Goal: Information Seeking & Learning: Learn about a topic

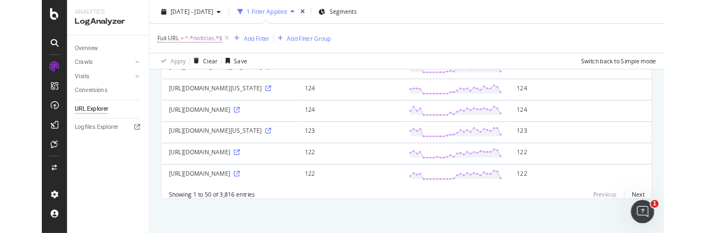
scroll to position [1359, 0]
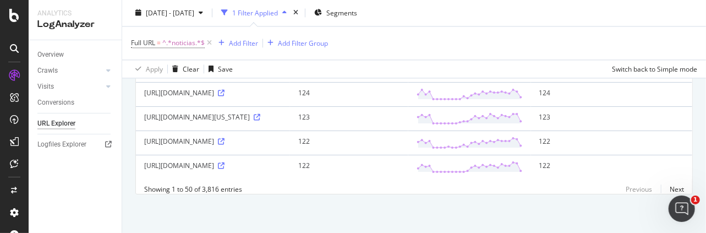
click at [650, 23] on div "2025 Aug. 29th - Sep. 25th 1 Filter Applied Segments" at bounding box center [414, 15] width 584 height 22
click at [642, 34] on div "Full URL = ^.*noticias.*$ Add Filter Add Filter Group" at bounding box center [414, 43] width 566 height 33
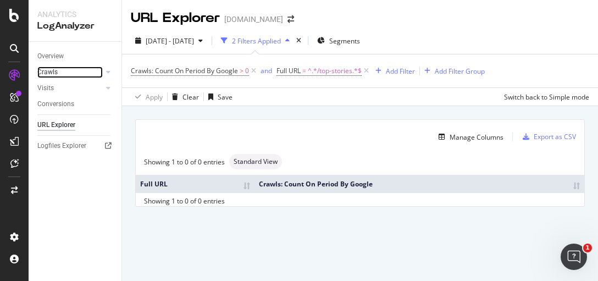
click at [95, 73] on div at bounding box center [97, 72] width 11 height 11
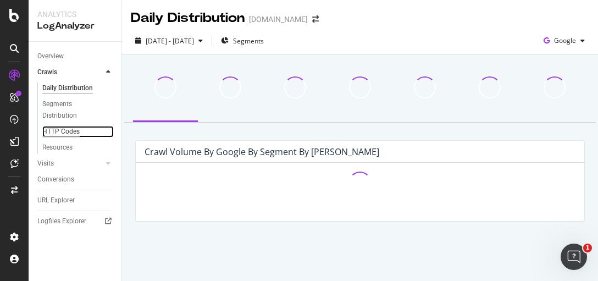
click at [66, 130] on div "HTTP Codes" at bounding box center [60, 132] width 37 height 12
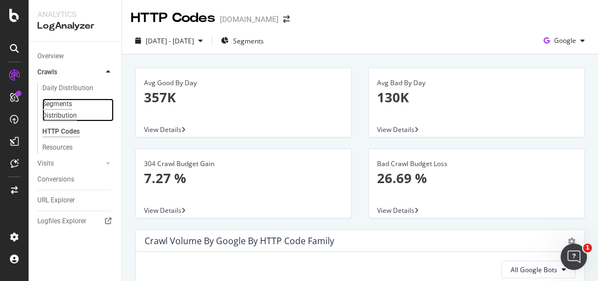
click at [58, 109] on div "Segments Distribution" at bounding box center [72, 109] width 61 height 23
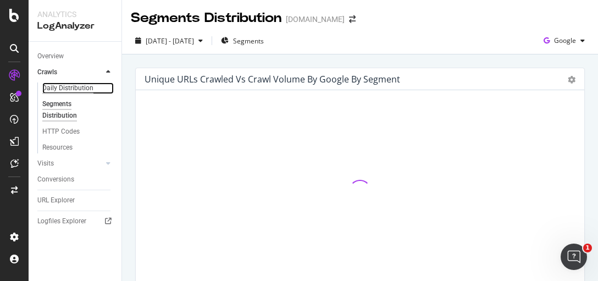
click at [80, 89] on div "Daily Distribution" at bounding box center [67, 89] width 51 height 12
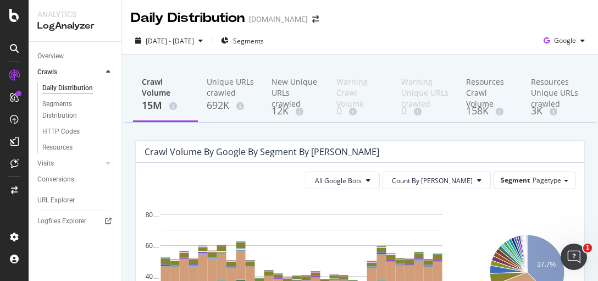
click at [288, 21] on div "msnbc.com" at bounding box center [278, 19] width 59 height 11
click at [308, 18] on span at bounding box center [315, 19] width 15 height 8
click at [312, 19] on icon "arrow-right-arrow-left" at bounding box center [315, 19] width 7 height 8
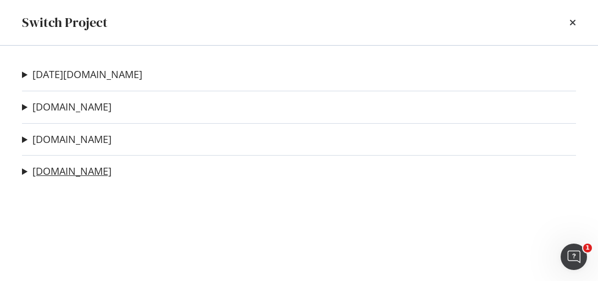
click at [75, 174] on link "nbcnews.com" at bounding box center [71, 172] width 79 height 12
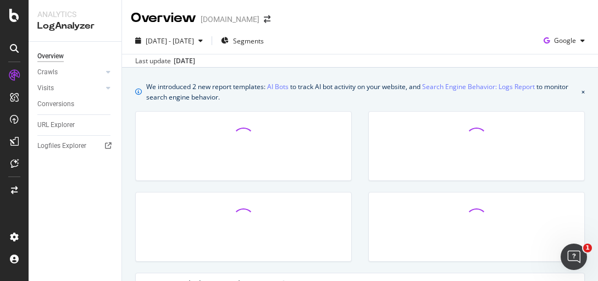
click at [76, 14] on div "Analytics" at bounding box center [74, 14] width 75 height 11
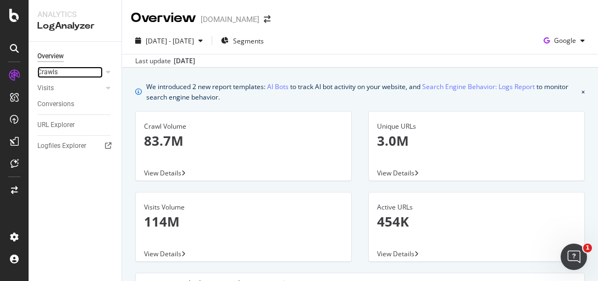
click at [86, 72] on link "Crawls" at bounding box center [69, 73] width 65 height 12
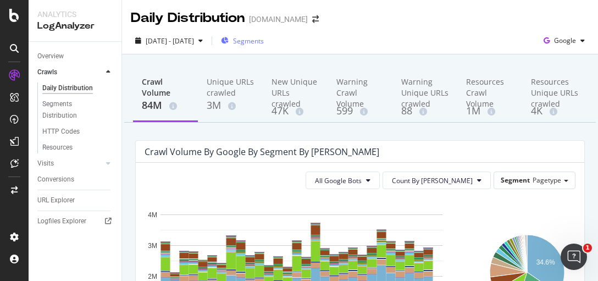
click at [264, 39] on span "Segments" at bounding box center [248, 40] width 31 height 9
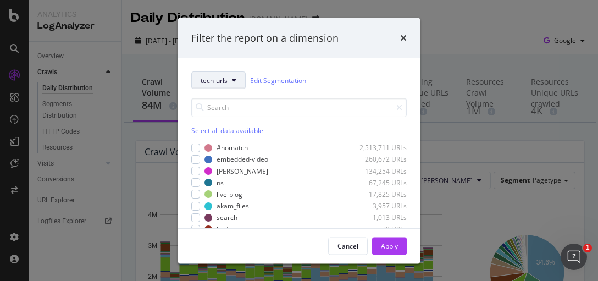
click at [223, 80] on span "tech-urls" at bounding box center [214, 79] width 27 height 9
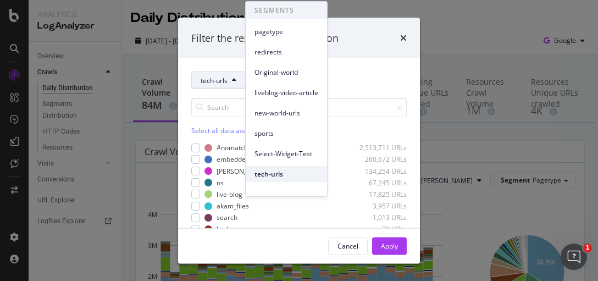
scroll to position [91, 0]
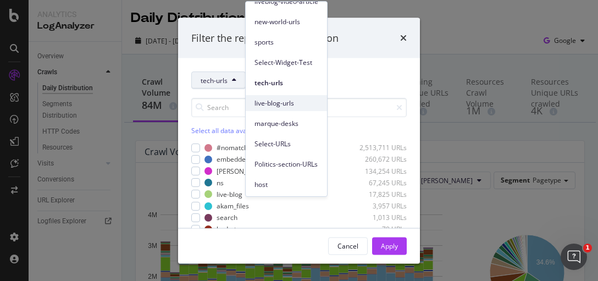
click at [274, 100] on span "live-blog-urls" at bounding box center [287, 103] width 64 height 10
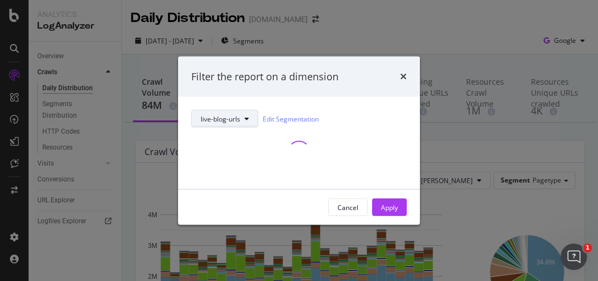
click at [223, 119] on span "live-blog-urls" at bounding box center [221, 118] width 40 height 9
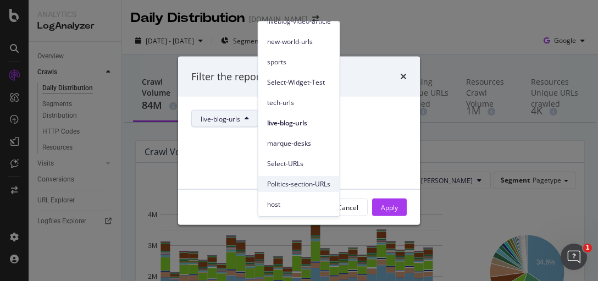
click at [292, 182] on div "SEGMENTS pagetype redirects Original-world liveblog-video-article new-world-url…" at bounding box center [299, 71] width 81 height 282
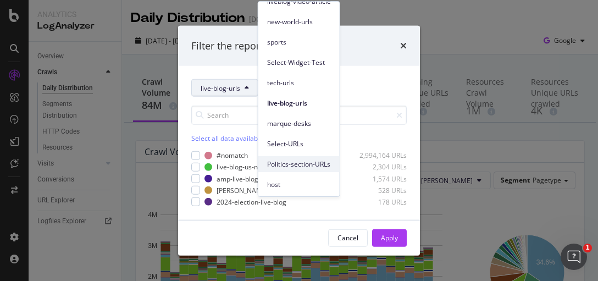
click at [295, 164] on span "Politics-section-URLs" at bounding box center [299, 165] width 64 height 10
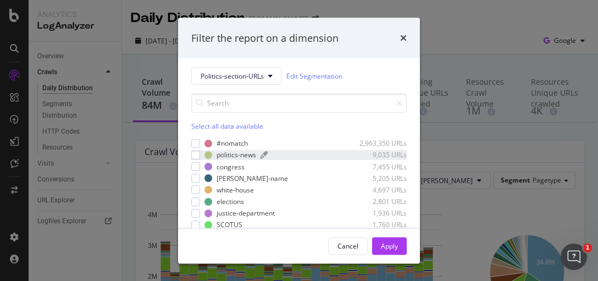
scroll to position [0, 0]
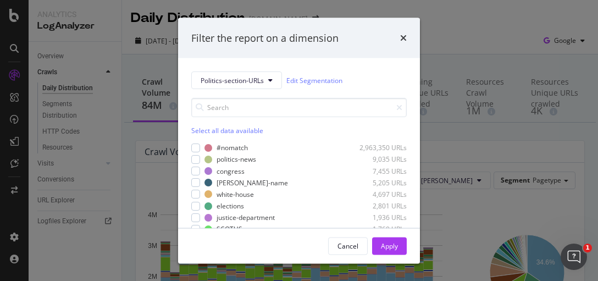
click at [206, 123] on div "Select all data available" at bounding box center [299, 116] width 216 height 37
click at [213, 132] on div "Select all data available" at bounding box center [299, 130] width 216 height 9
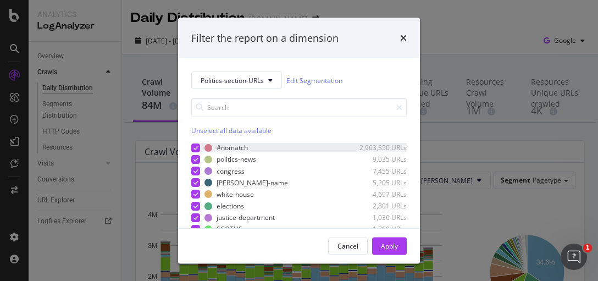
click at [197, 150] on icon "modal" at bounding box center [196, 148] width 5 height 6
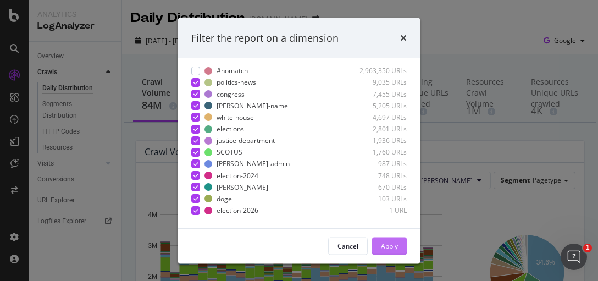
click at [393, 249] on div "Apply" at bounding box center [389, 245] width 17 height 9
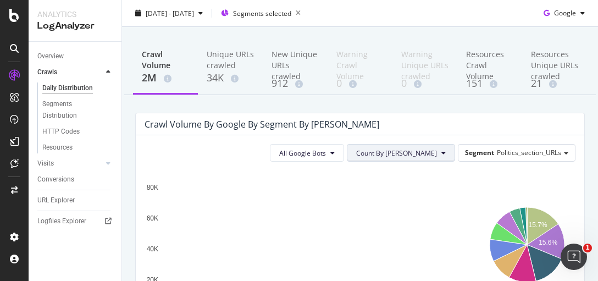
scroll to position [110, 0]
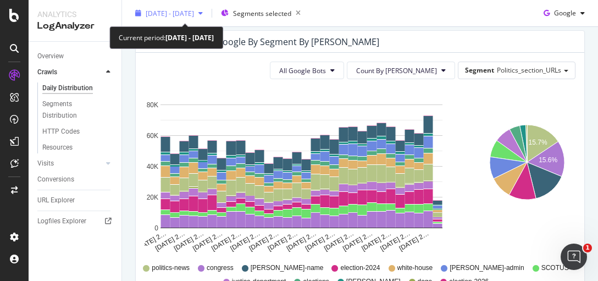
click at [185, 19] on div "[DATE] - [DATE]" at bounding box center [169, 13] width 76 height 17
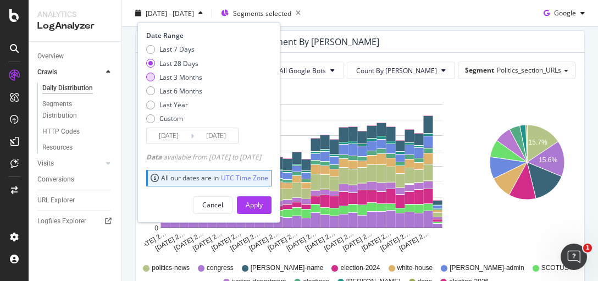
click at [151, 79] on div "Last 3 Months" at bounding box center [150, 77] width 9 height 9
type input "2025/06/26"
click at [263, 206] on div "Apply" at bounding box center [254, 204] width 17 height 9
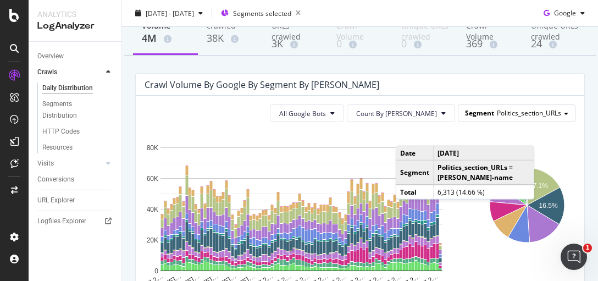
scroll to position [110, 0]
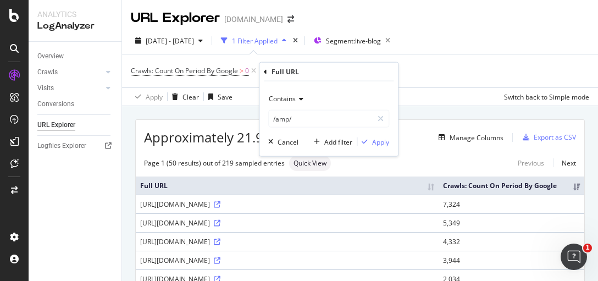
click at [286, 102] on span "Contains" at bounding box center [282, 98] width 27 height 9
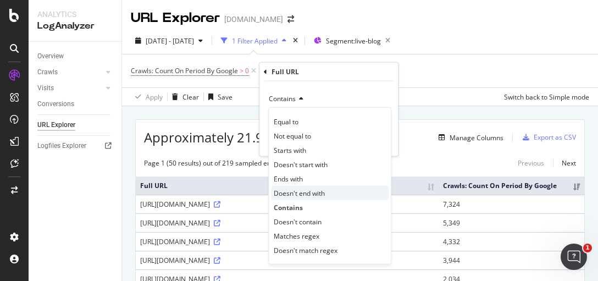
click at [307, 190] on span "Doesn't end with" at bounding box center [299, 192] width 51 height 9
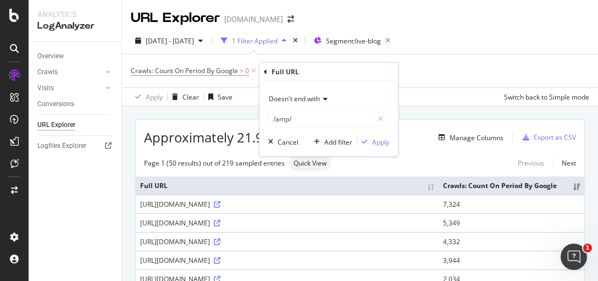
click at [307, 83] on div "Doesn't end with /amp/ Cancel Add filter Apply" at bounding box center [329, 118] width 139 height 75
click at [303, 100] on span "Doesn't end with" at bounding box center [294, 98] width 51 height 9
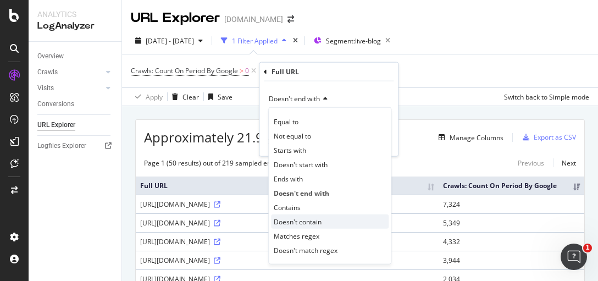
click at [310, 222] on span "Doesn't contain" at bounding box center [298, 221] width 48 height 9
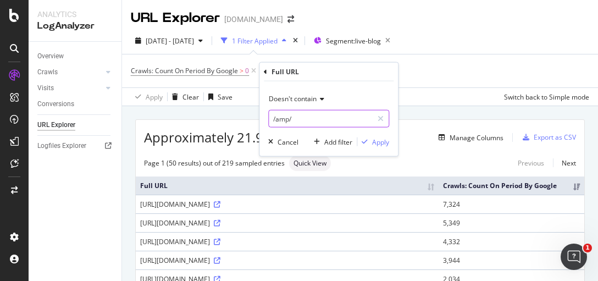
drag, startPoint x: 312, startPoint y: 118, endPoint x: 353, endPoint y: 124, distance: 41.1
click at [312, 118] on input "/amp/" at bounding box center [321, 119] width 104 height 18
drag, startPoint x: 373, startPoint y: 141, endPoint x: 414, endPoint y: 92, distance: 63.2
click at [373, 141] on div "Apply" at bounding box center [380, 141] width 17 height 9
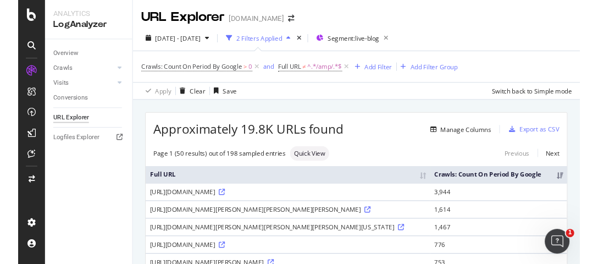
scroll to position [110, 0]
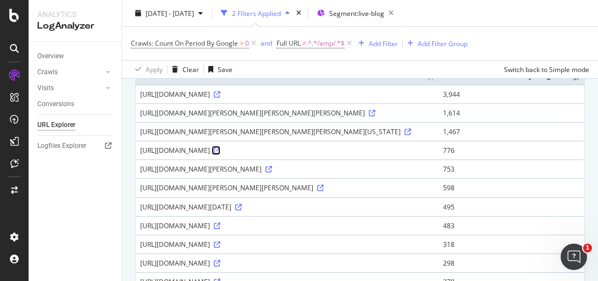
click at [221, 155] on link at bounding box center [216, 150] width 8 height 9
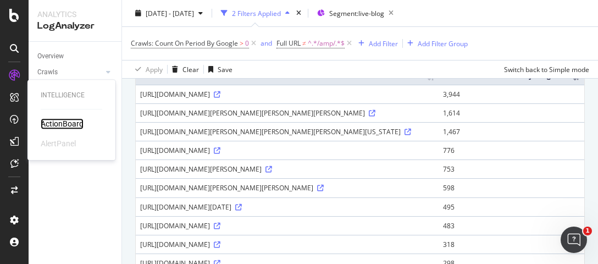
click at [55, 121] on div "ActionBoard" at bounding box center [62, 123] width 43 height 11
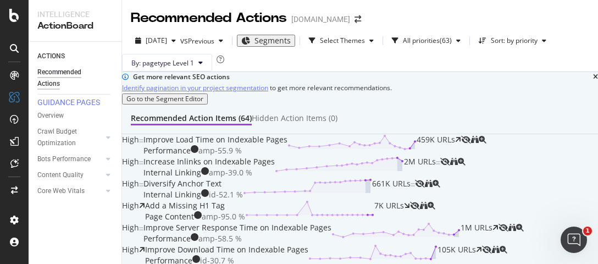
scroll to position [660, 0]
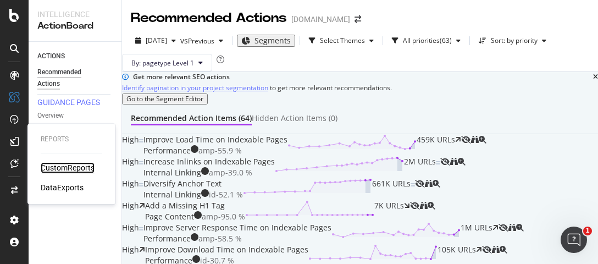
click at [67, 167] on div "CustomReports" at bounding box center [68, 167] width 54 height 11
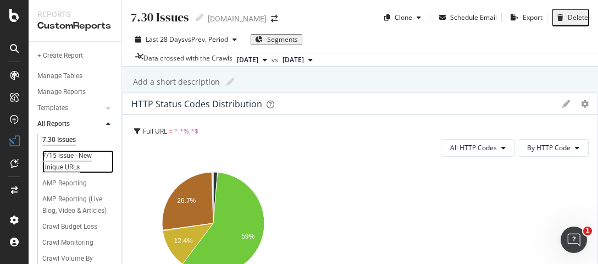
click at [72, 153] on div "7/15 issue - New Unique URLs" at bounding box center [74, 161] width 64 height 23
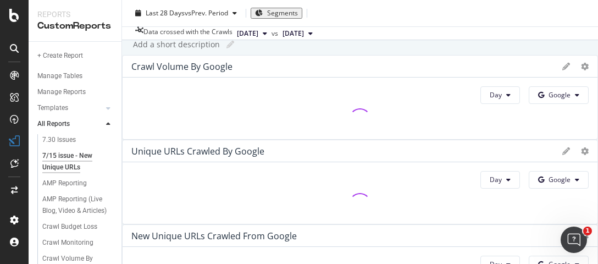
scroll to position [55, 0]
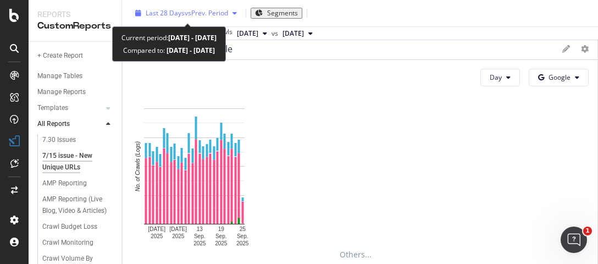
click at [193, 18] on div "Last 28 Days vs Prev. Period" at bounding box center [186, 13] width 111 height 17
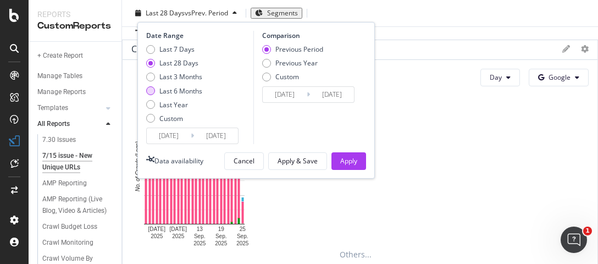
click at [153, 87] on div "Last 6 Months" at bounding box center [174, 90] width 56 height 9
type input "2025/03/26"
type input "2024/09/23"
type input "2025/03/25"
click at [350, 159] on div "Apply" at bounding box center [348, 160] width 17 height 9
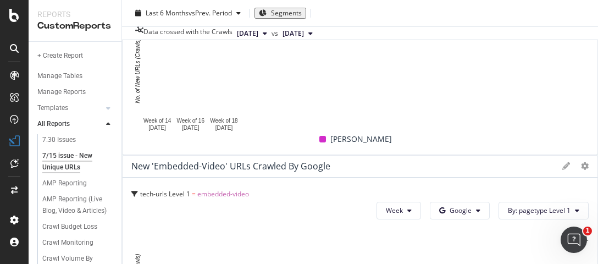
scroll to position [990, 0]
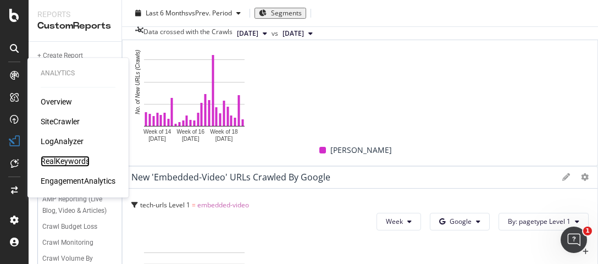
click at [75, 164] on div "RealKeywords" at bounding box center [65, 161] width 49 height 11
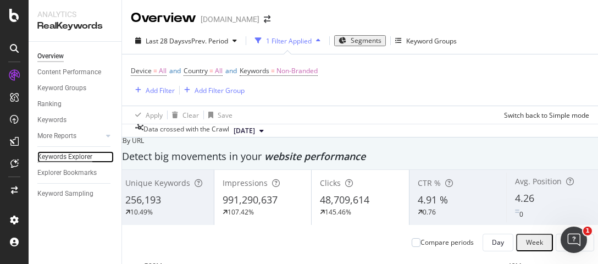
click at [86, 158] on div "Keywords Explorer" at bounding box center [64, 157] width 55 height 12
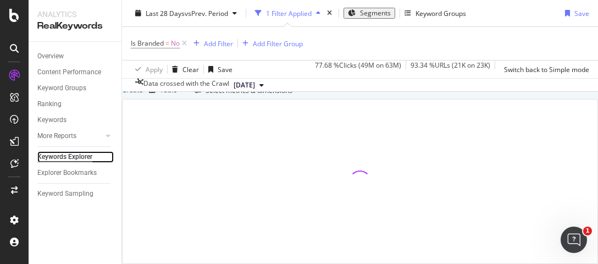
scroll to position [249, 0]
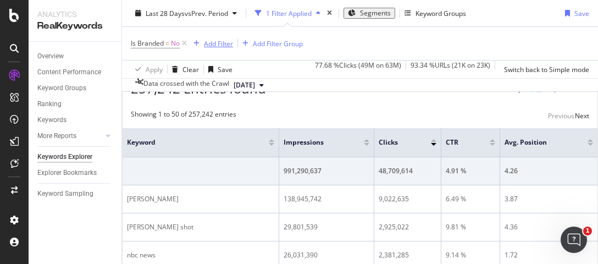
click at [221, 45] on div "Add Filter" at bounding box center [218, 43] width 29 height 9
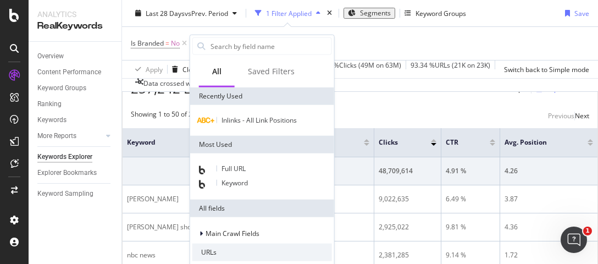
click at [418, 50] on div "Is Branded = No Add Filter Add Filter Group" at bounding box center [360, 43] width 459 height 33
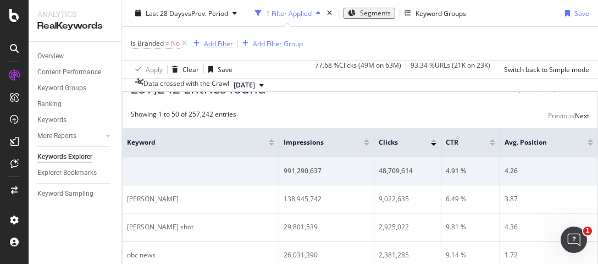
click at [222, 45] on div "Add Filter" at bounding box center [218, 43] width 29 height 9
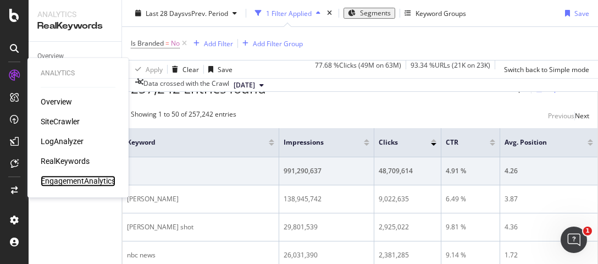
click at [83, 180] on div "EngagementAnalytics" at bounding box center [78, 180] width 75 height 11
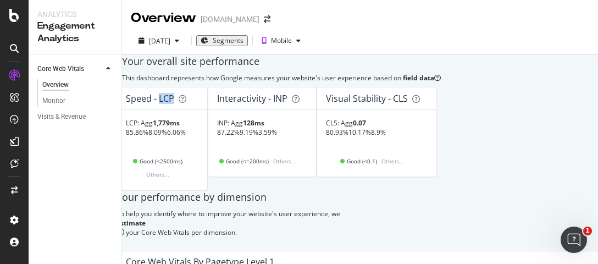
drag, startPoint x: 180, startPoint y: 114, endPoint x: 197, endPoint y: 113, distance: 16.5
click at [193, 104] on div "Speed - LCP" at bounding box center [159, 98] width 67 height 11
drag, startPoint x: 172, startPoint y: 62, endPoint x: 194, endPoint y: 58, distance: 22.9
click at [172, 93] on div "Speed - LCP" at bounding box center [150, 98] width 48 height 11
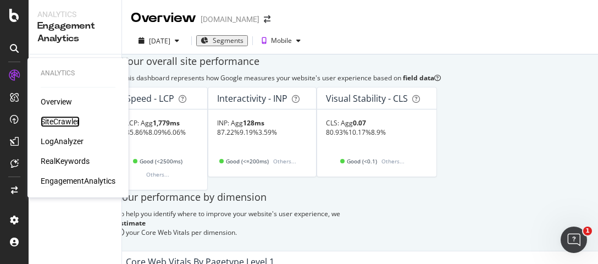
click at [66, 122] on div "SiteCrawler" at bounding box center [60, 121] width 39 height 11
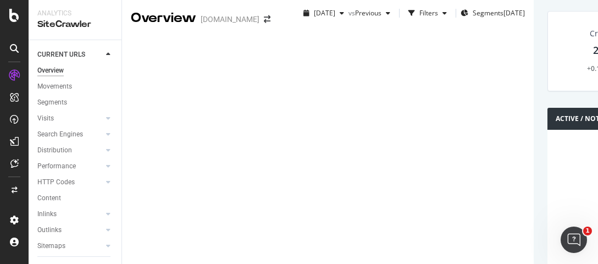
scroll to position [55, 0]
click at [64, 177] on div "HTTP Codes" at bounding box center [55, 183] width 37 height 12
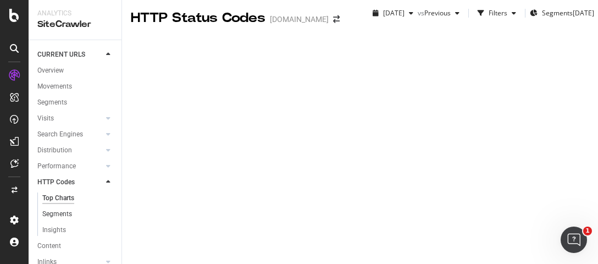
scroll to position [164, 0]
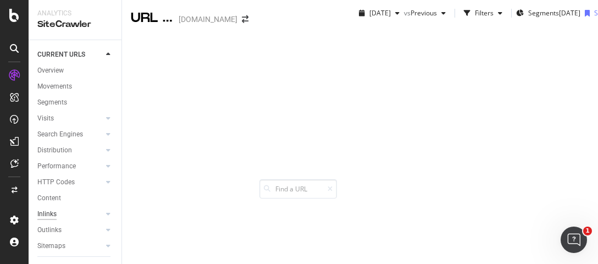
click at [49, 208] on div "Inlinks" at bounding box center [46, 214] width 19 height 12
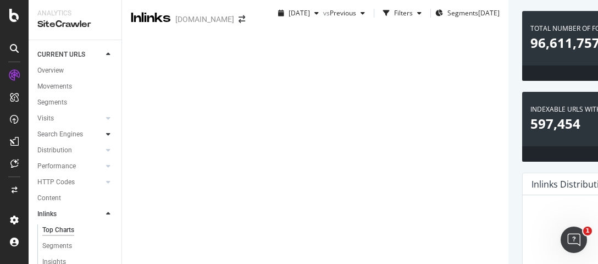
click at [103, 136] on div at bounding box center [108, 134] width 11 height 11
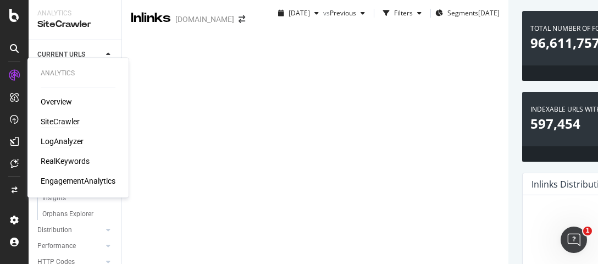
click at [72, 140] on div "LogAnalyzer" at bounding box center [62, 141] width 43 height 11
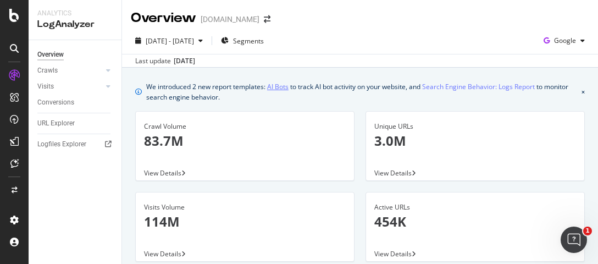
click at [282, 89] on link "AI Bots" at bounding box center [277, 87] width 21 height 12
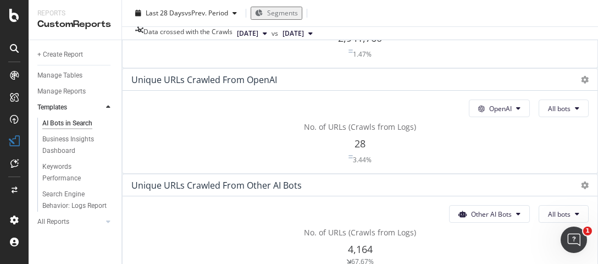
scroll to position [275, 0]
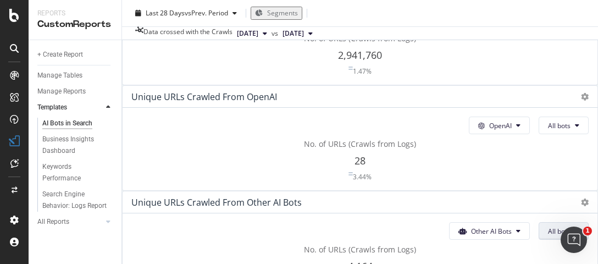
click at [548, 227] on span "All bots" at bounding box center [559, 231] width 23 height 9
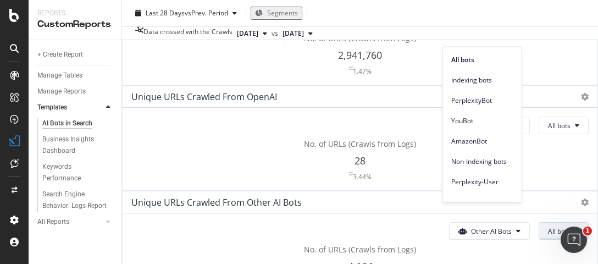
click at [540, 244] on div "No. of URLs (Crawls from Logs) 4,164 67.67%" at bounding box center [360, 263] width 458 height 39
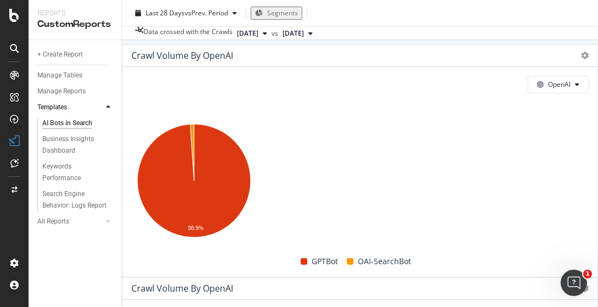
scroll to position [990, 0]
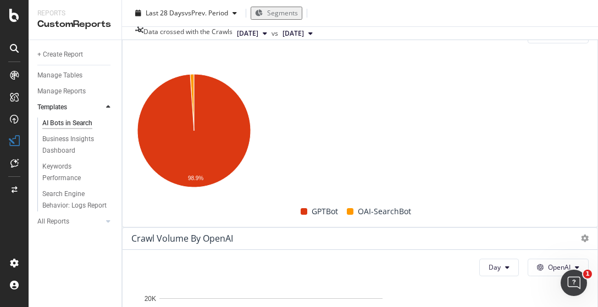
click at [13, 84] on div at bounding box center [14, 78] width 26 height 22
drag, startPoint x: 59, startPoint y: 279, endPoint x: 32, endPoint y: 249, distance: 40.1
click at [59, 279] on div "+ Create Report Manage Tables Manage Reports Templates AI Bots in Search Busine…" at bounding box center [75, 173] width 93 height 267
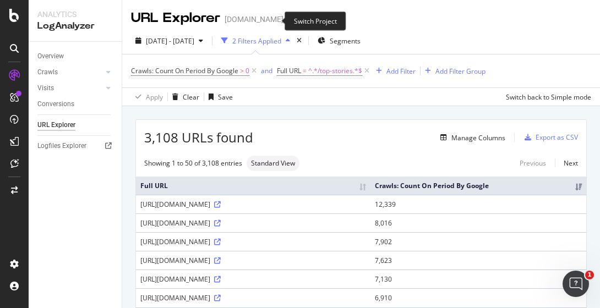
click at [288, 23] on icon "arrow-right-arrow-left" at bounding box center [291, 19] width 7 height 8
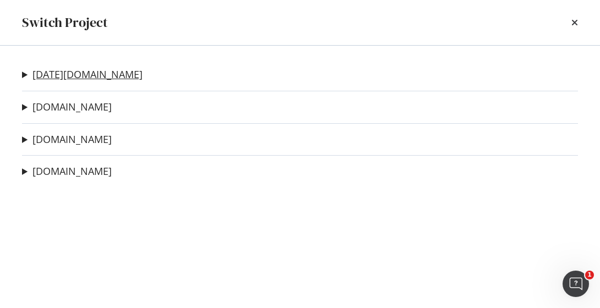
click at [54, 77] on link "today.com" at bounding box center [87, 75] width 110 height 12
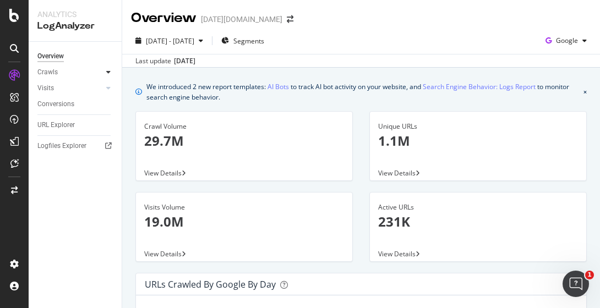
click at [106, 70] on div at bounding box center [108, 72] width 11 height 11
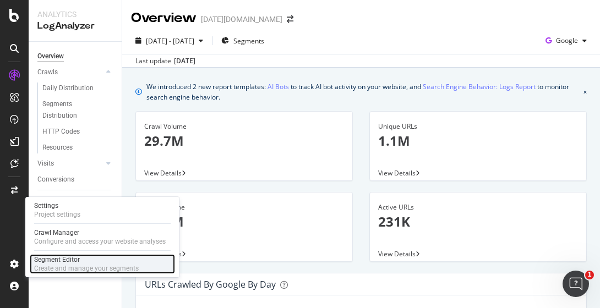
click at [65, 265] on div "Create and manage your segments" at bounding box center [86, 268] width 105 height 9
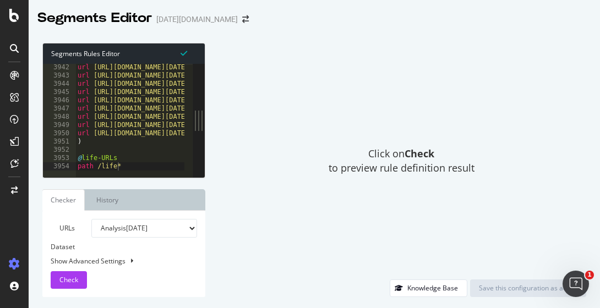
scroll to position [17917, 0]
click at [119, 167] on div at bounding box center [284, 172] width 418 height 11
click at [186, 20] on div "[DATE][DOMAIN_NAME]" at bounding box center [196, 19] width 81 height 11
click at [242, 23] on icon "arrow-right-arrow-left" at bounding box center [245, 19] width 7 height 8
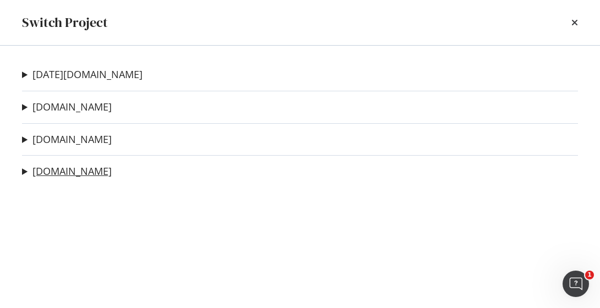
click at [81, 169] on link "nbcnews.com" at bounding box center [71, 172] width 79 height 12
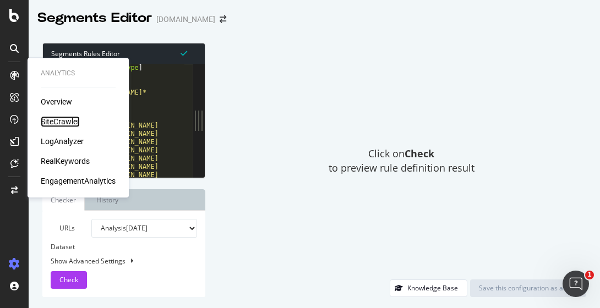
click at [63, 119] on div "SiteCrawler" at bounding box center [60, 121] width 39 height 11
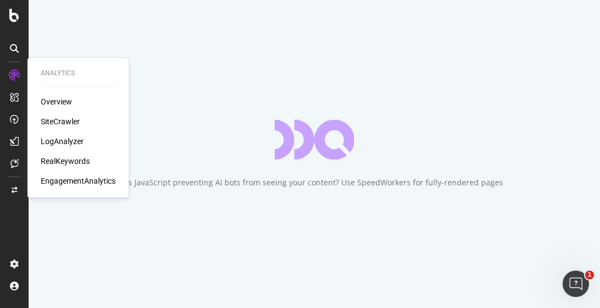
click at [70, 142] on div "LogAnalyzer" at bounding box center [62, 141] width 43 height 11
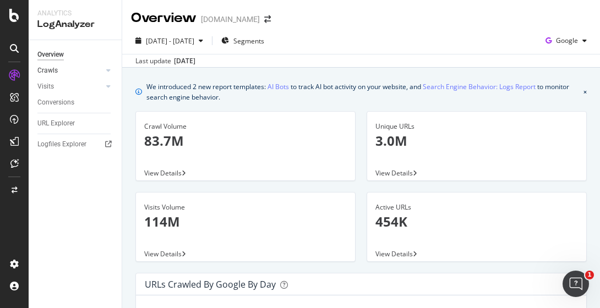
click at [94, 69] on div at bounding box center [97, 70] width 11 height 11
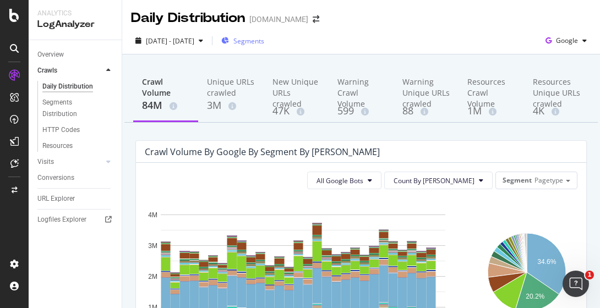
click at [264, 40] on span "Segments" at bounding box center [248, 40] width 31 height 9
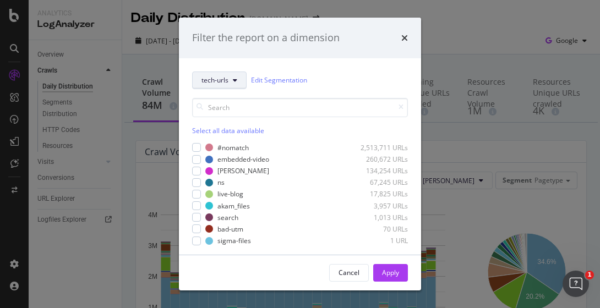
click at [217, 81] on span "tech-urls" at bounding box center [214, 79] width 27 height 9
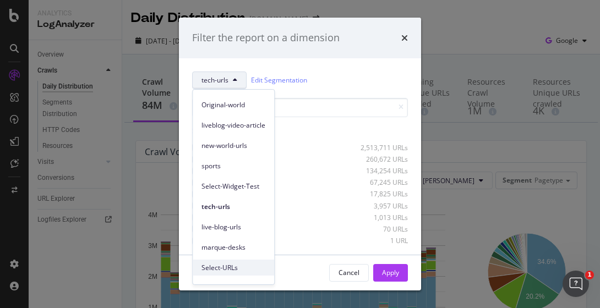
scroll to position [91, 0]
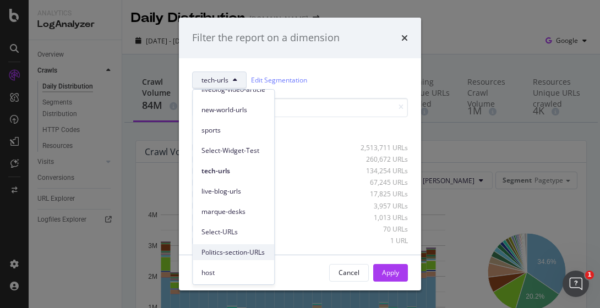
click at [221, 253] on span "Politics-section-URLs" at bounding box center [233, 253] width 64 height 10
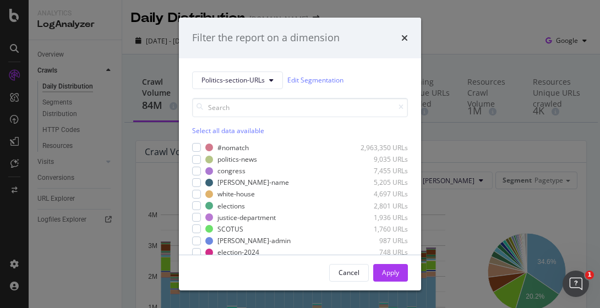
click at [202, 128] on div "Select all data available" at bounding box center [300, 130] width 216 height 9
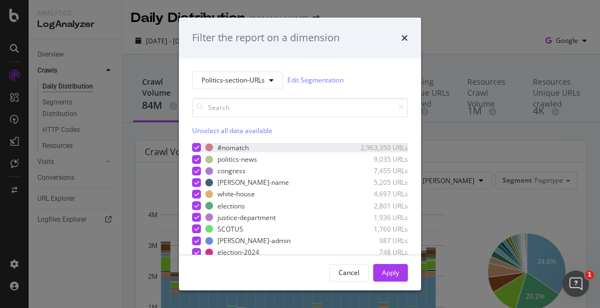
click at [196, 145] on icon "modal" at bounding box center [196, 148] width 5 height 6
click at [394, 274] on div "Apply" at bounding box center [390, 272] width 17 height 9
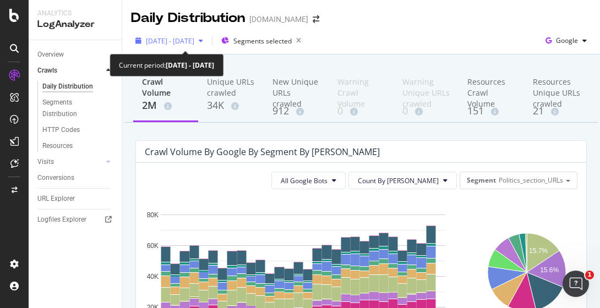
click at [169, 39] on span "[DATE] - [DATE]" at bounding box center [170, 40] width 48 height 9
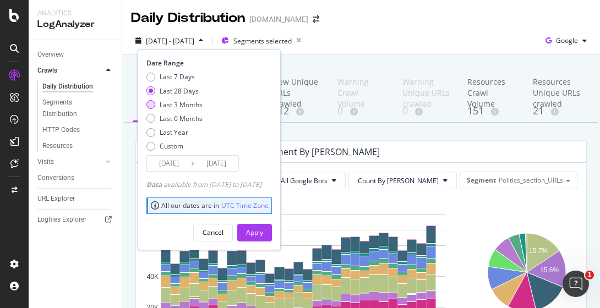
click at [151, 103] on div "Last 3 Months" at bounding box center [150, 104] width 9 height 9
type input "2025/06/26"
click at [263, 233] on div "Apply" at bounding box center [254, 232] width 17 height 9
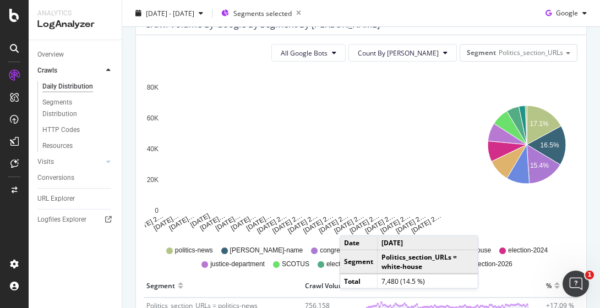
scroll to position [165, 0]
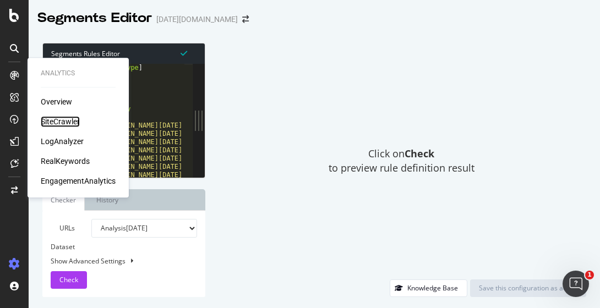
click at [71, 120] on div "SiteCrawler" at bounding box center [60, 121] width 39 height 11
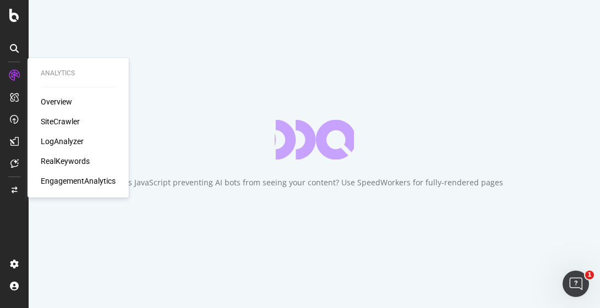
click at [64, 145] on div "LogAnalyzer" at bounding box center [62, 141] width 43 height 11
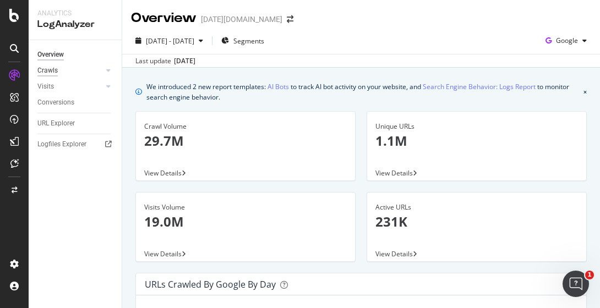
click at [51, 70] on div "Crawls" at bounding box center [47, 71] width 20 height 12
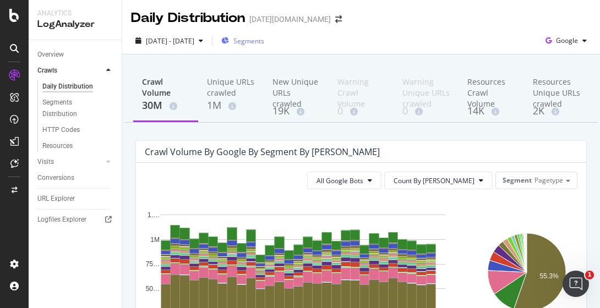
click at [264, 40] on span "Segments" at bounding box center [248, 40] width 31 height 9
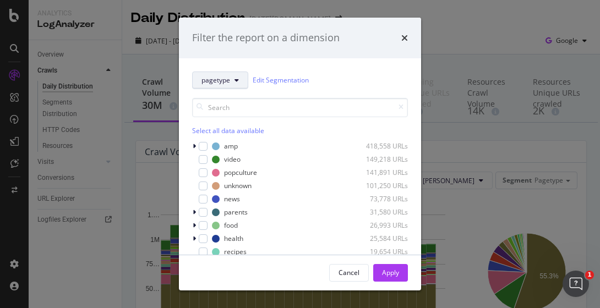
click at [217, 84] on span "pagetype" at bounding box center [215, 79] width 29 height 9
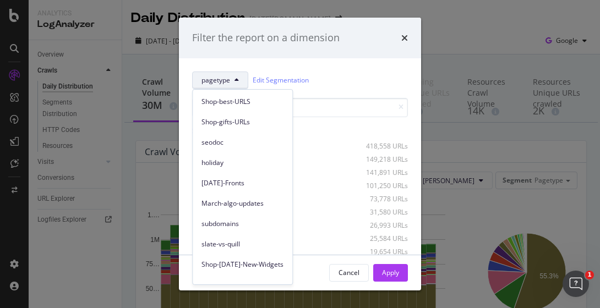
scroll to position [91, 0]
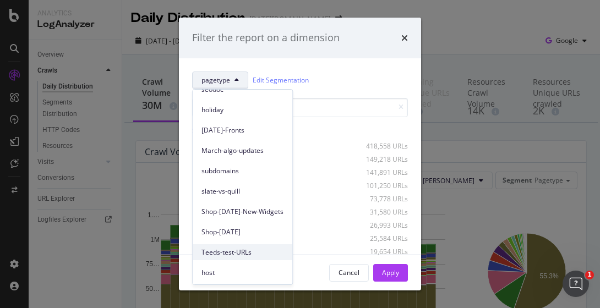
click at [228, 254] on span "Teeds-test-URLs" at bounding box center [242, 253] width 82 height 10
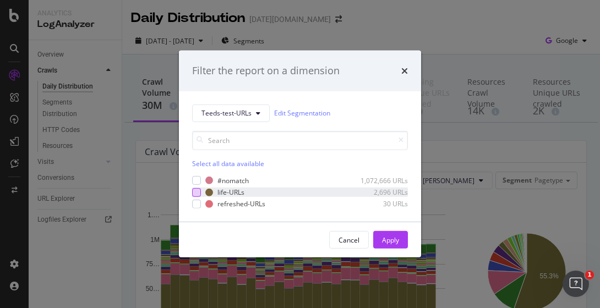
click at [199, 190] on div "modal" at bounding box center [196, 192] width 9 height 9
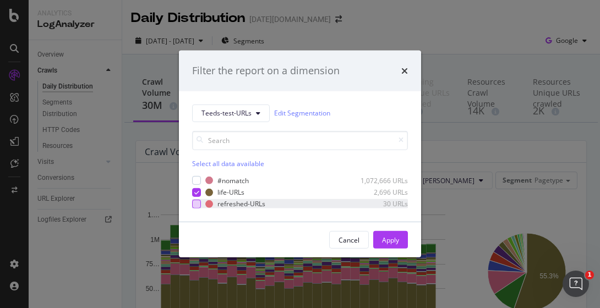
click at [197, 202] on div "modal" at bounding box center [196, 204] width 9 height 9
click at [382, 239] on div "Apply" at bounding box center [390, 239] width 17 height 9
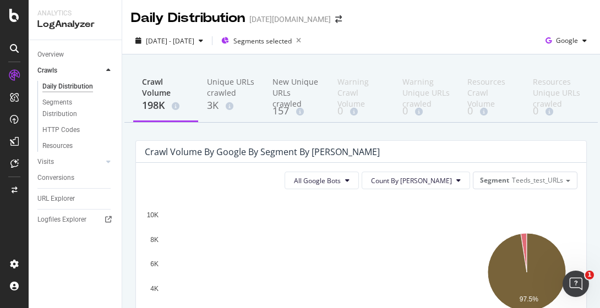
scroll to position [220, 0]
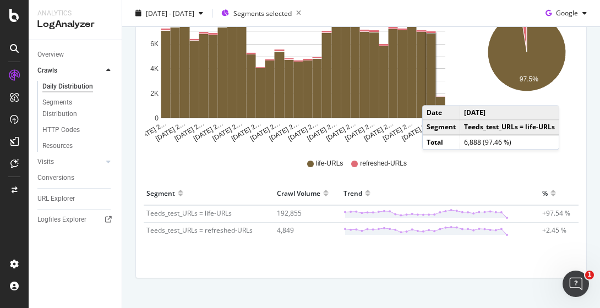
click at [433, 94] on rect "A chart." at bounding box center [430, 76] width 9 height 84
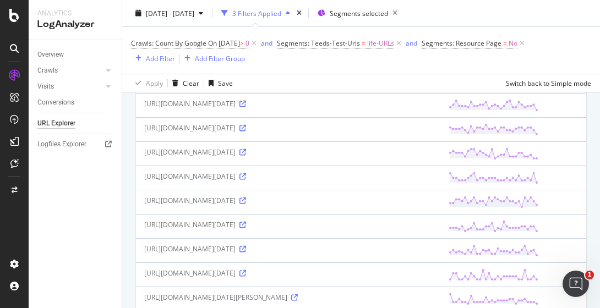
scroll to position [550, 0]
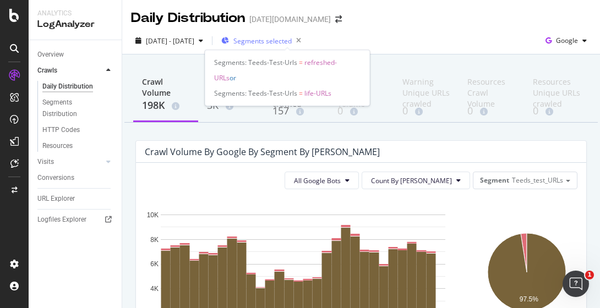
click at [283, 37] on span "Segments selected" at bounding box center [262, 40] width 58 height 9
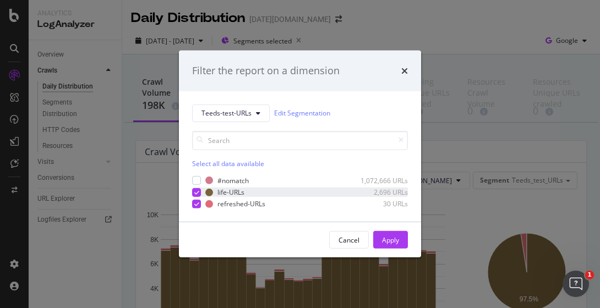
click at [194, 193] on icon "modal" at bounding box center [196, 192] width 5 height 6
click at [388, 240] on div "Apply" at bounding box center [390, 239] width 17 height 9
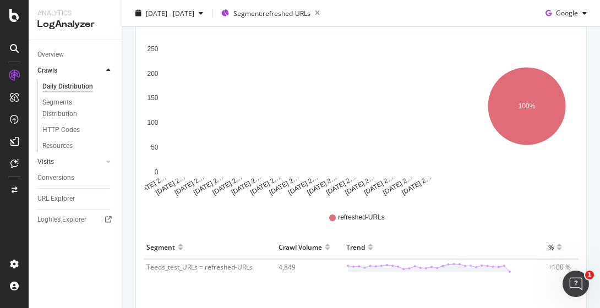
scroll to position [112, 0]
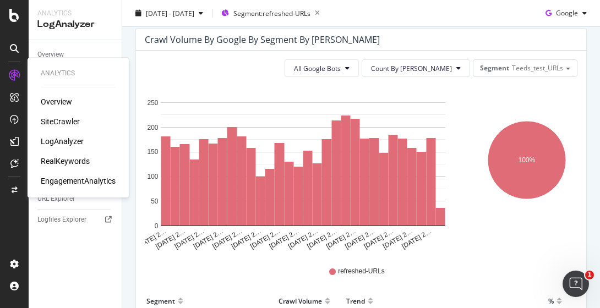
click at [70, 142] on div "LogAnalyzer" at bounding box center [62, 141] width 43 height 11
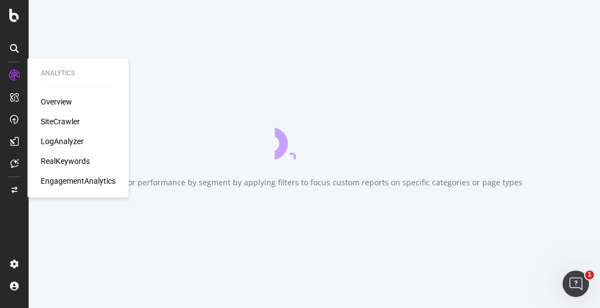
click at [75, 142] on div "LogAnalyzer" at bounding box center [62, 141] width 43 height 11
